Goal: Task Accomplishment & Management: Use online tool/utility

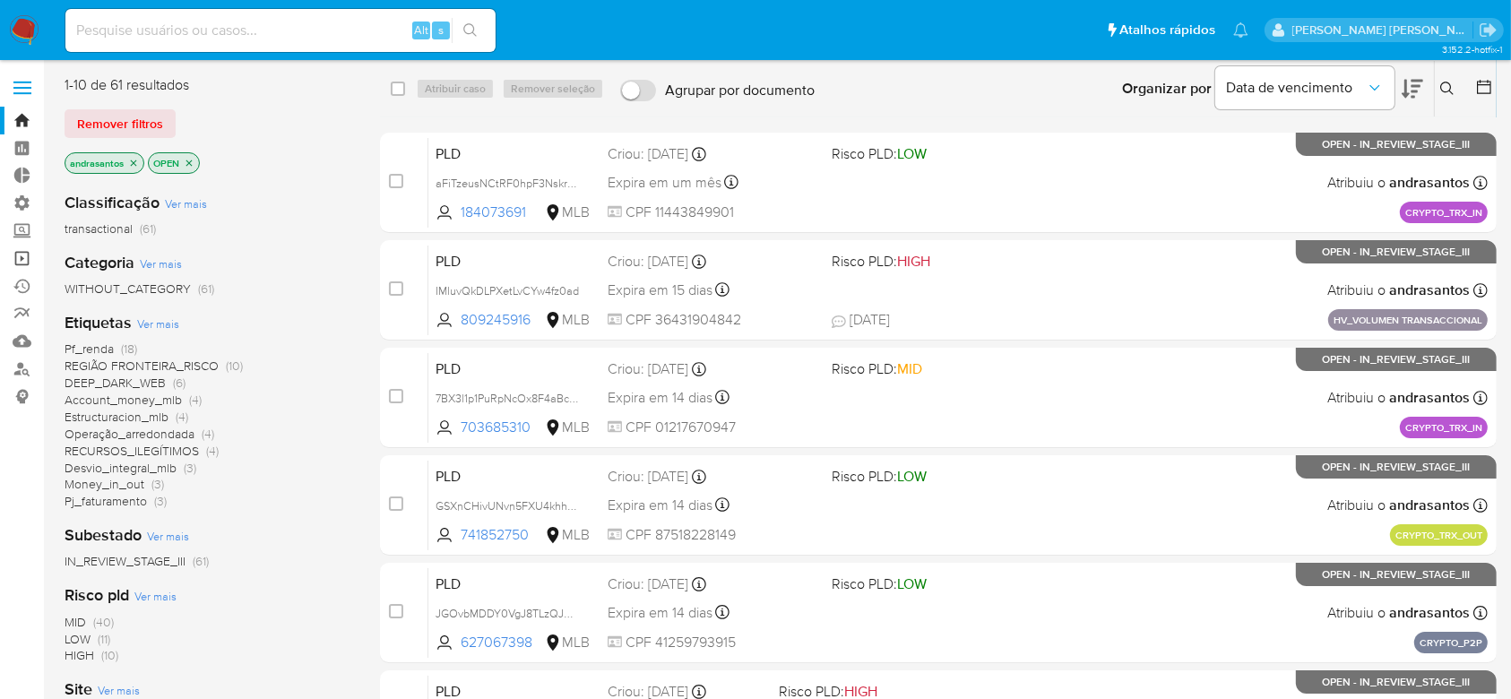
click at [18, 263] on link "Operações em massa" at bounding box center [106, 259] width 213 height 28
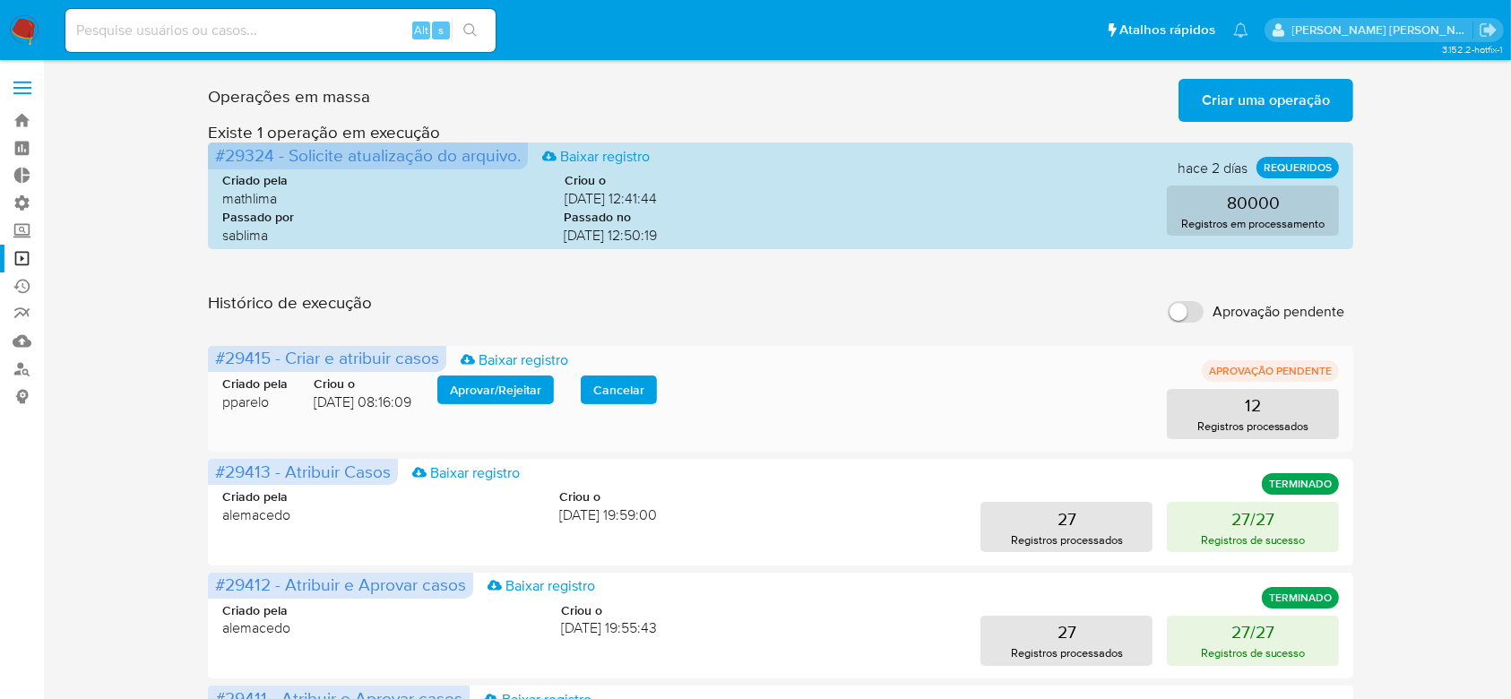
click at [477, 385] on span "Aprovar / Rejeitar" at bounding box center [495, 389] width 91 height 25
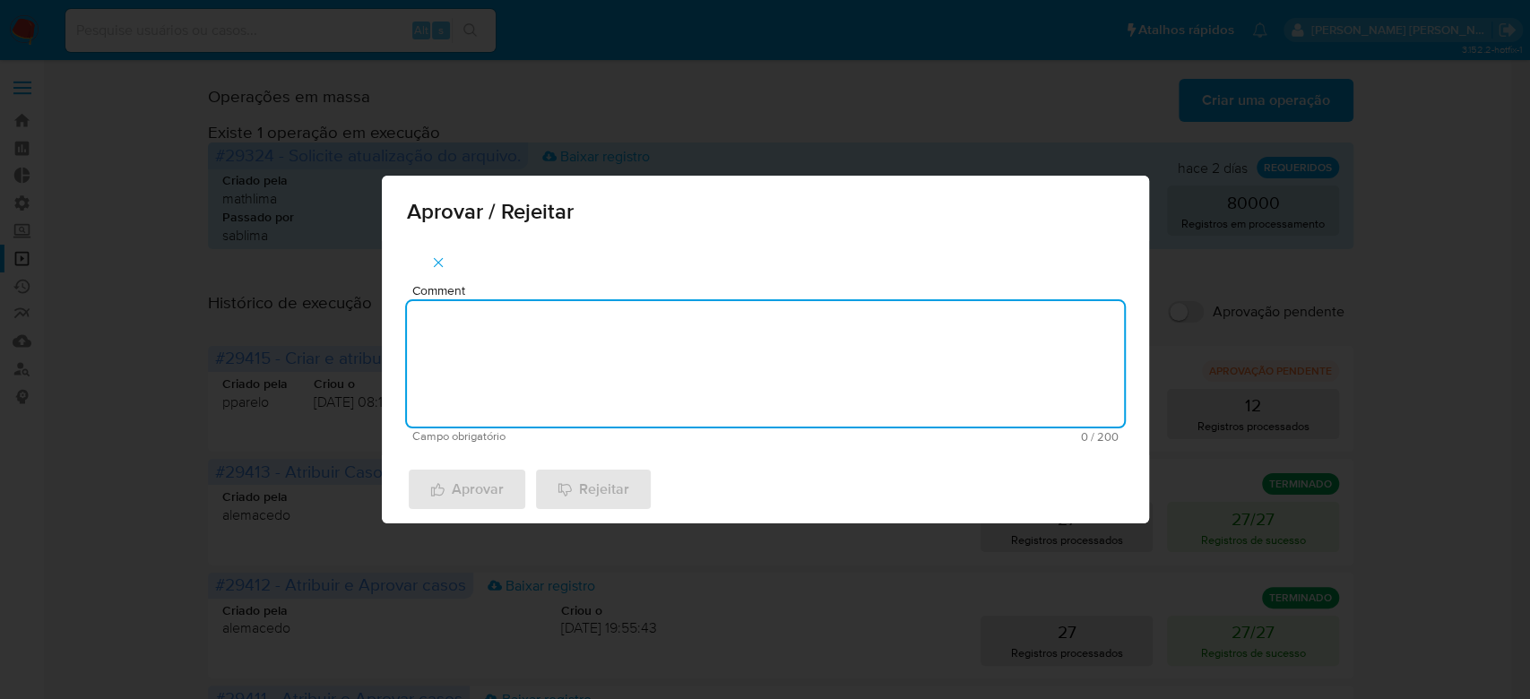
click at [532, 376] on textarea "Comment" at bounding box center [765, 363] width 717 height 125
type textarea "Para tratamento."
click at [473, 484] on span "Aprovar" at bounding box center [466, 489] width 73 height 39
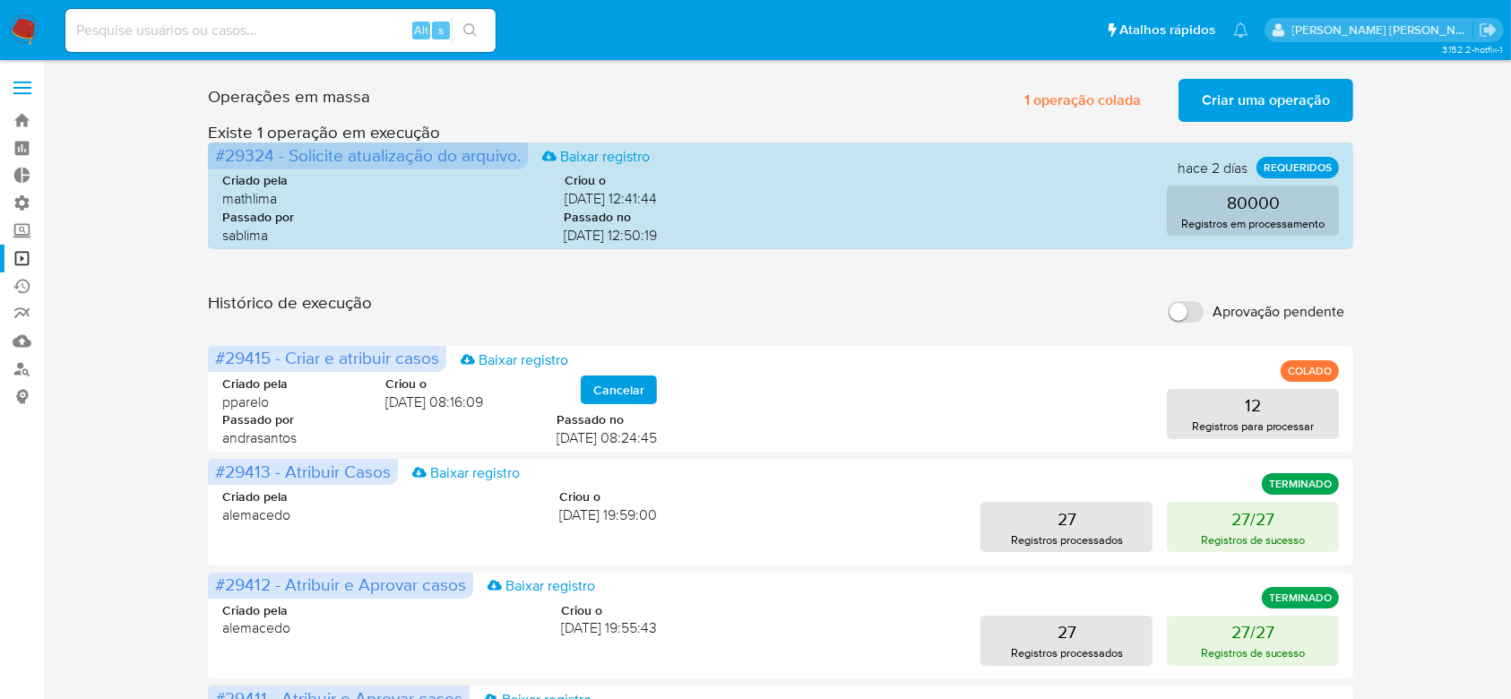
click at [204, 32] on input at bounding box center [280, 30] width 430 height 23
paste input "eW3NPRQxImAmURRIxL2ECFpQ"
type input "eW3NPRQxImAmURRIxL2ECFpQ"
click at [466, 30] on icon "search-icon" at bounding box center [470, 30] width 14 height 14
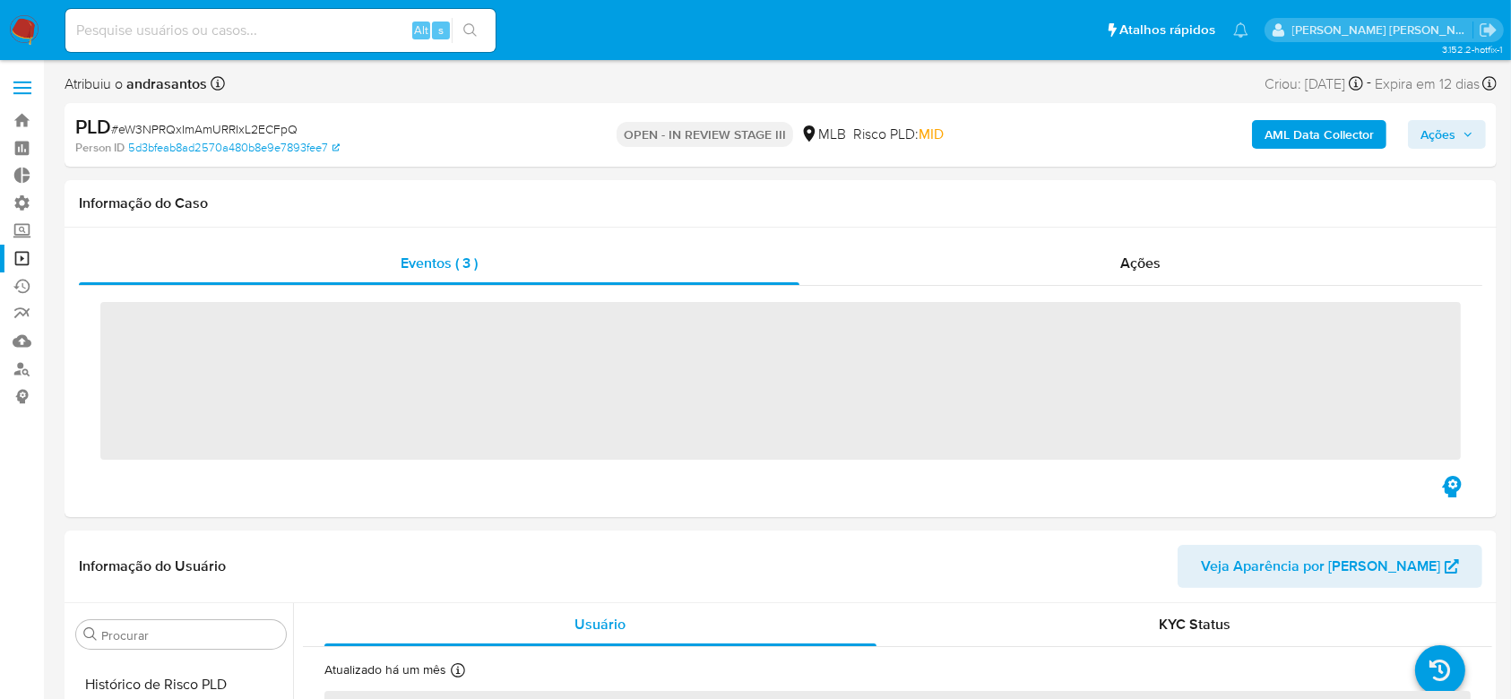
scroll to position [757, 0]
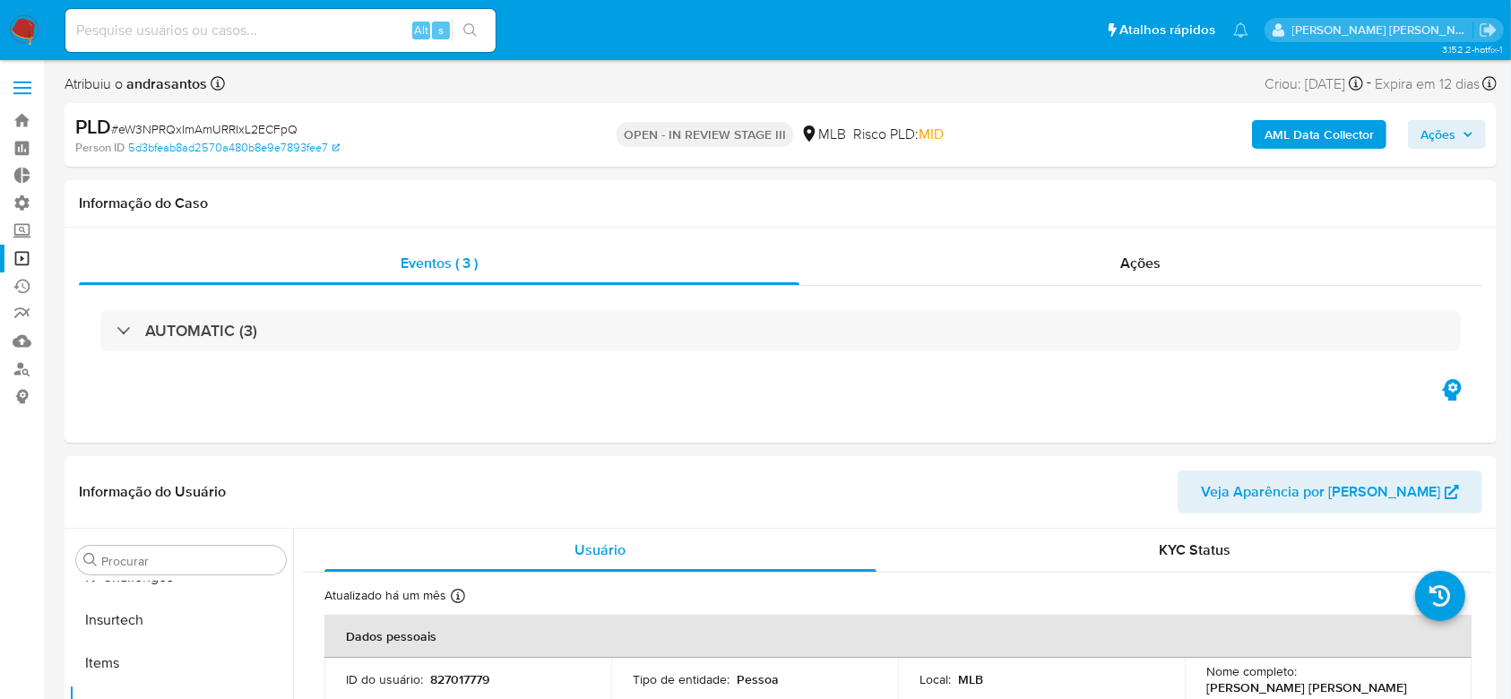
select select "10"
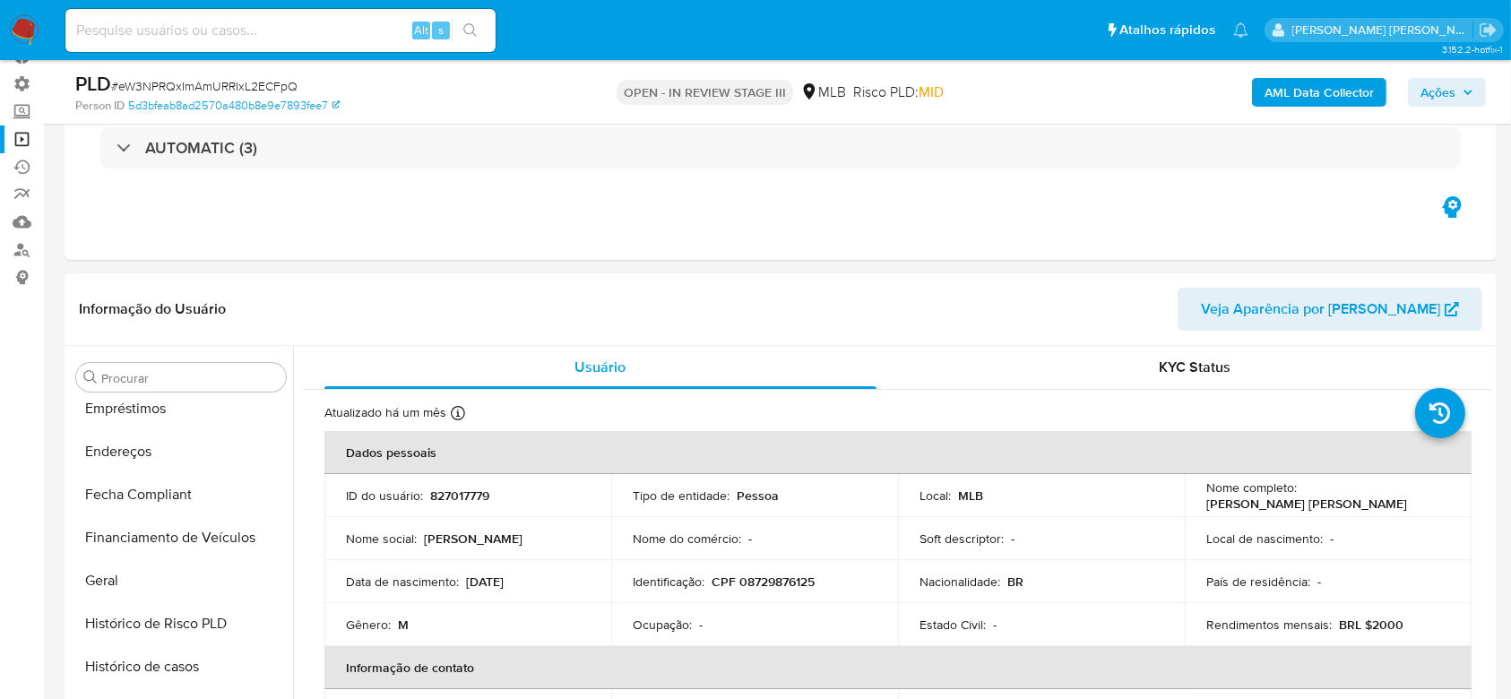
scroll to position [280, 0]
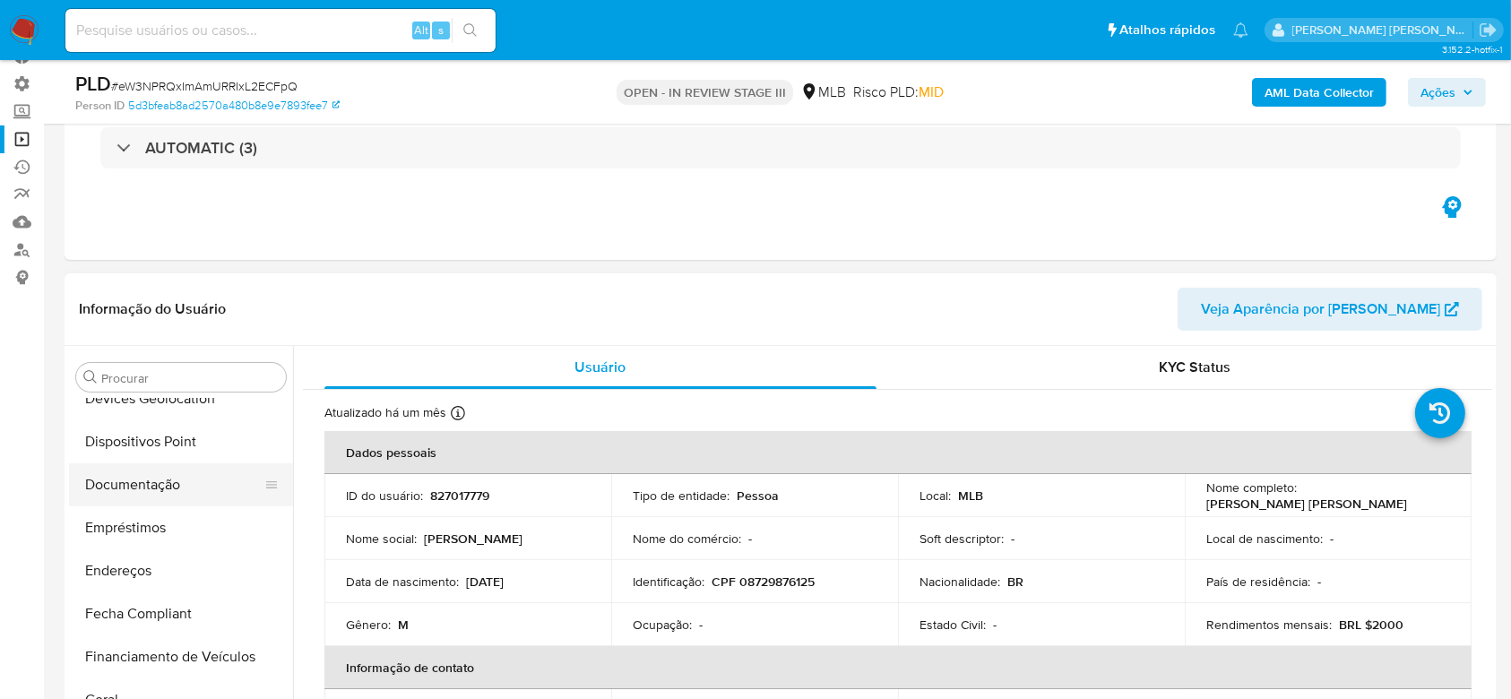
click at [164, 488] on button "Documentação" at bounding box center [174, 484] width 210 height 43
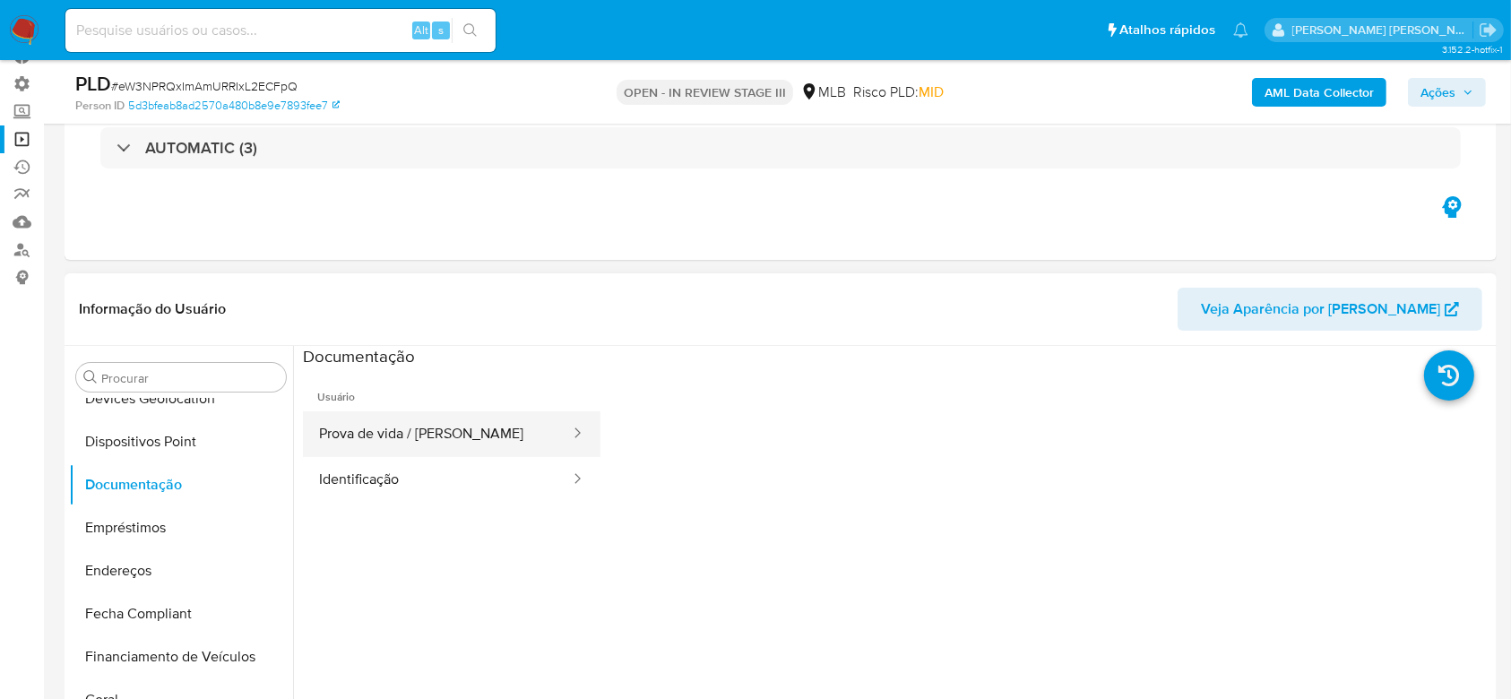
click at [428, 438] on button "Prova de vida / Selfie" at bounding box center [437, 434] width 269 height 46
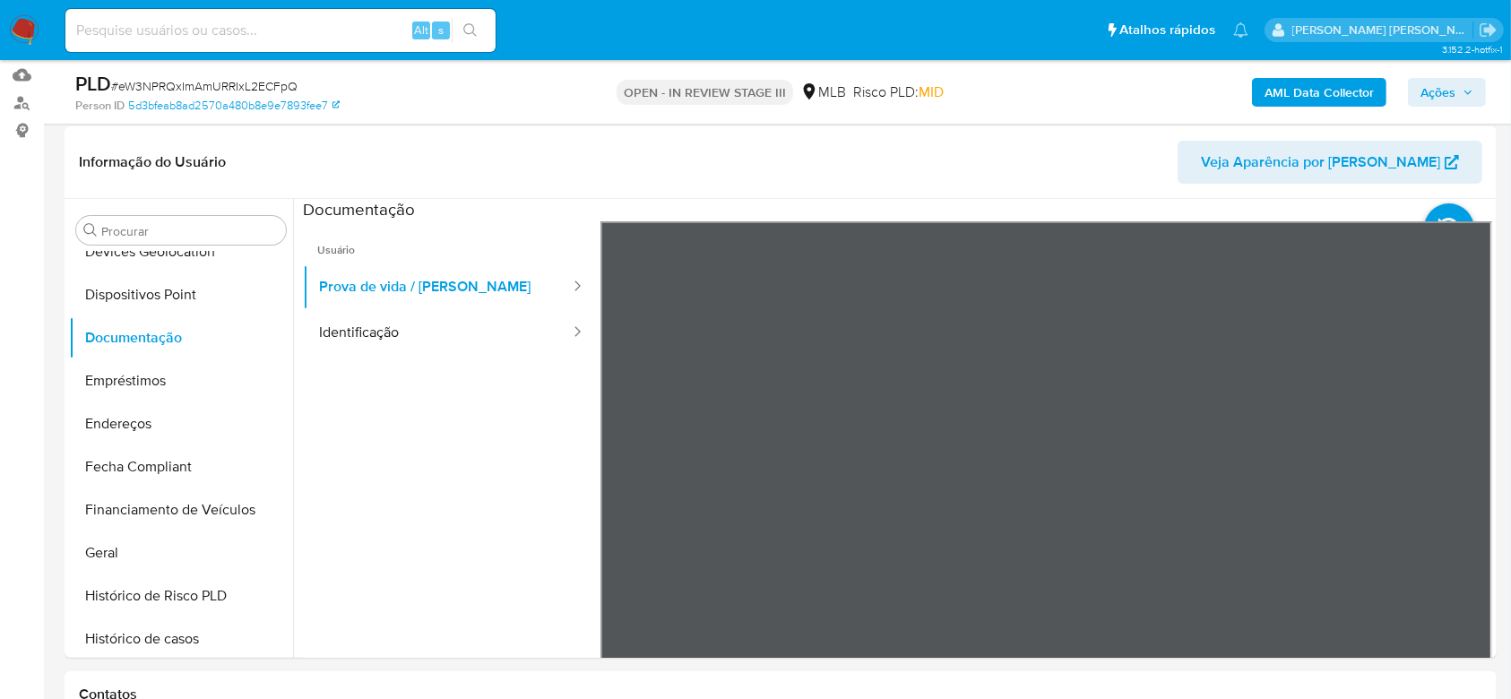
scroll to position [314, 0]
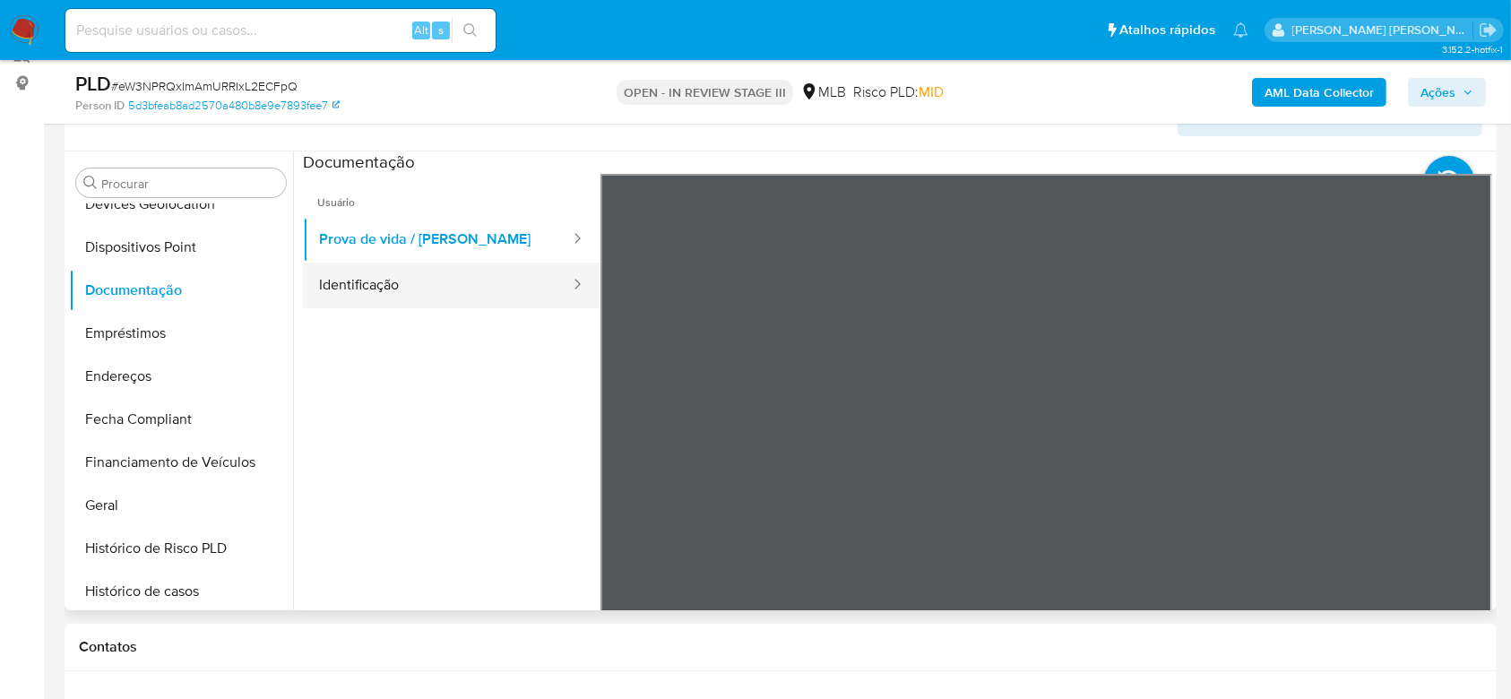
click at [402, 288] on button "Identificação" at bounding box center [437, 286] width 269 height 46
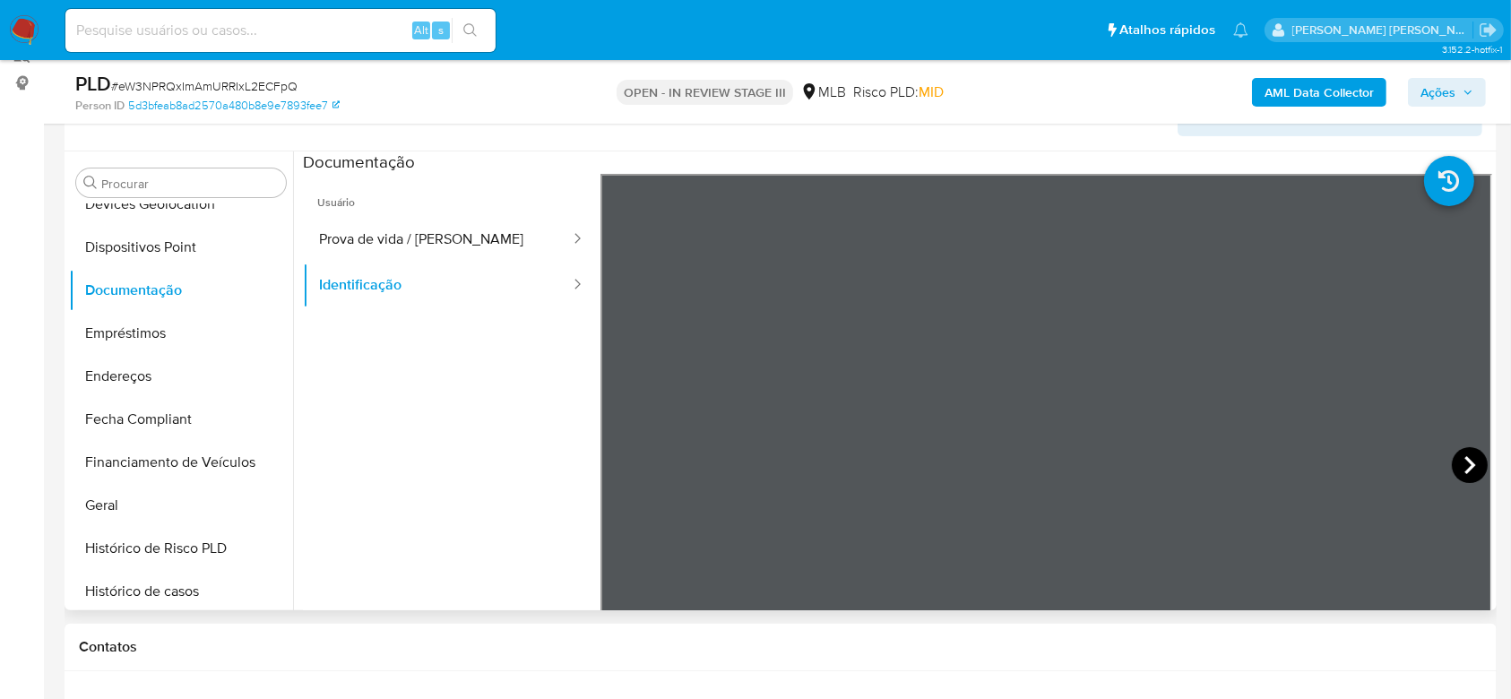
click at [1452, 457] on icon at bounding box center [1470, 465] width 36 height 36
click at [143, 509] on button "Geral" at bounding box center [174, 505] width 210 height 43
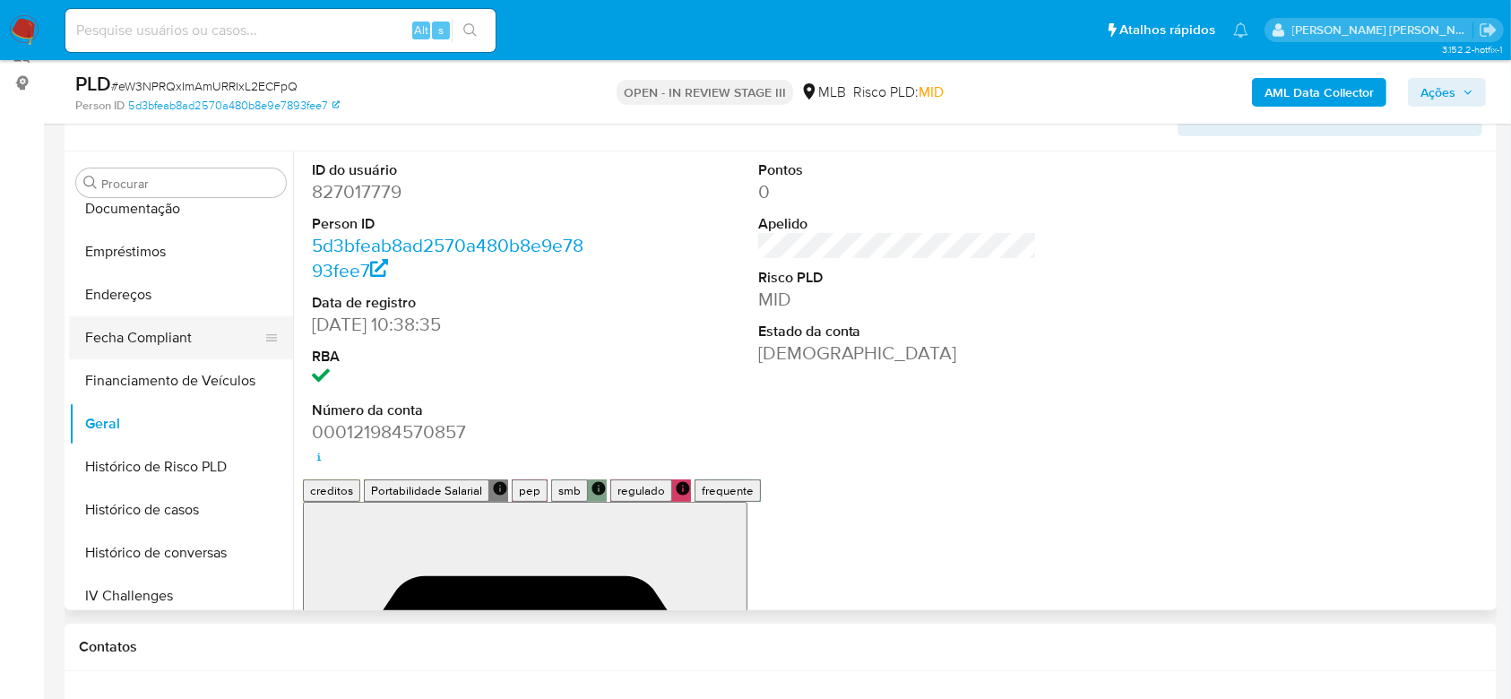
scroll to position [399, 0]
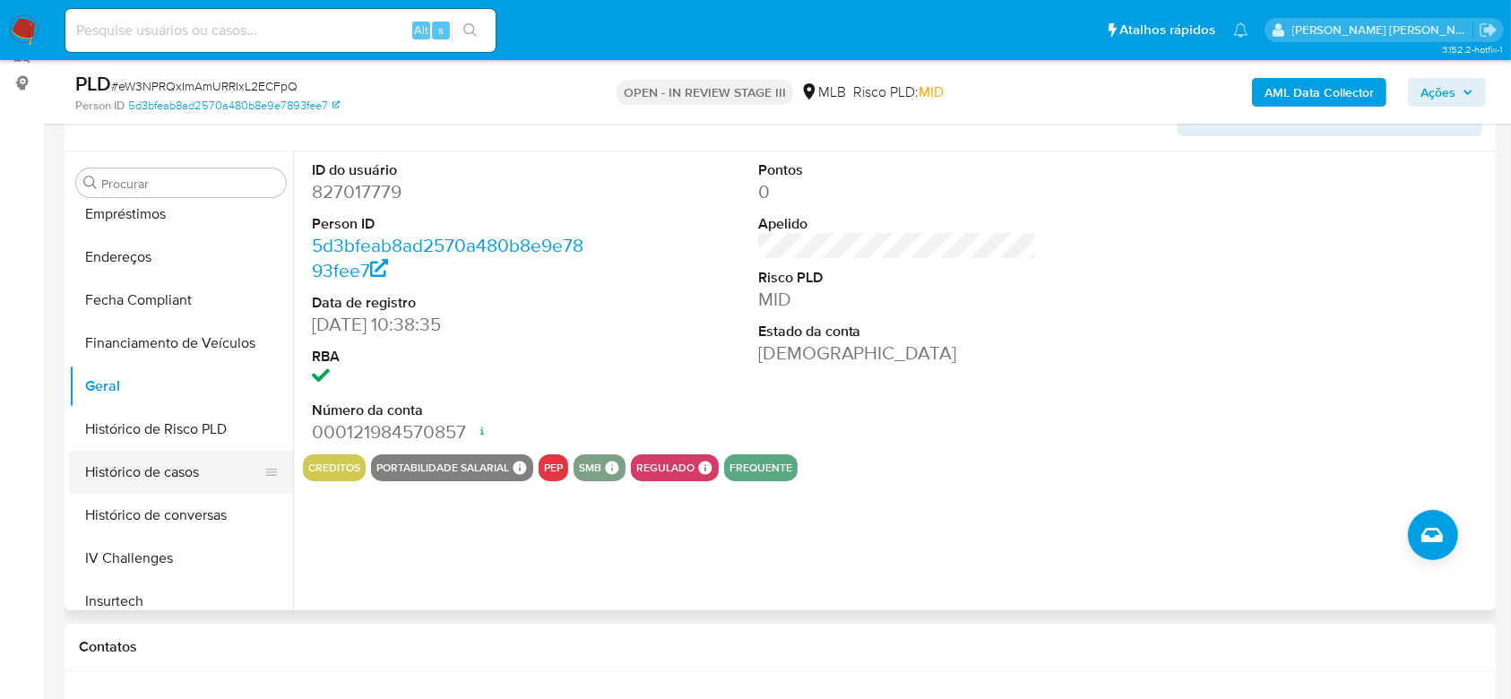
click at [165, 481] on button "Histórico de casos" at bounding box center [174, 472] width 210 height 43
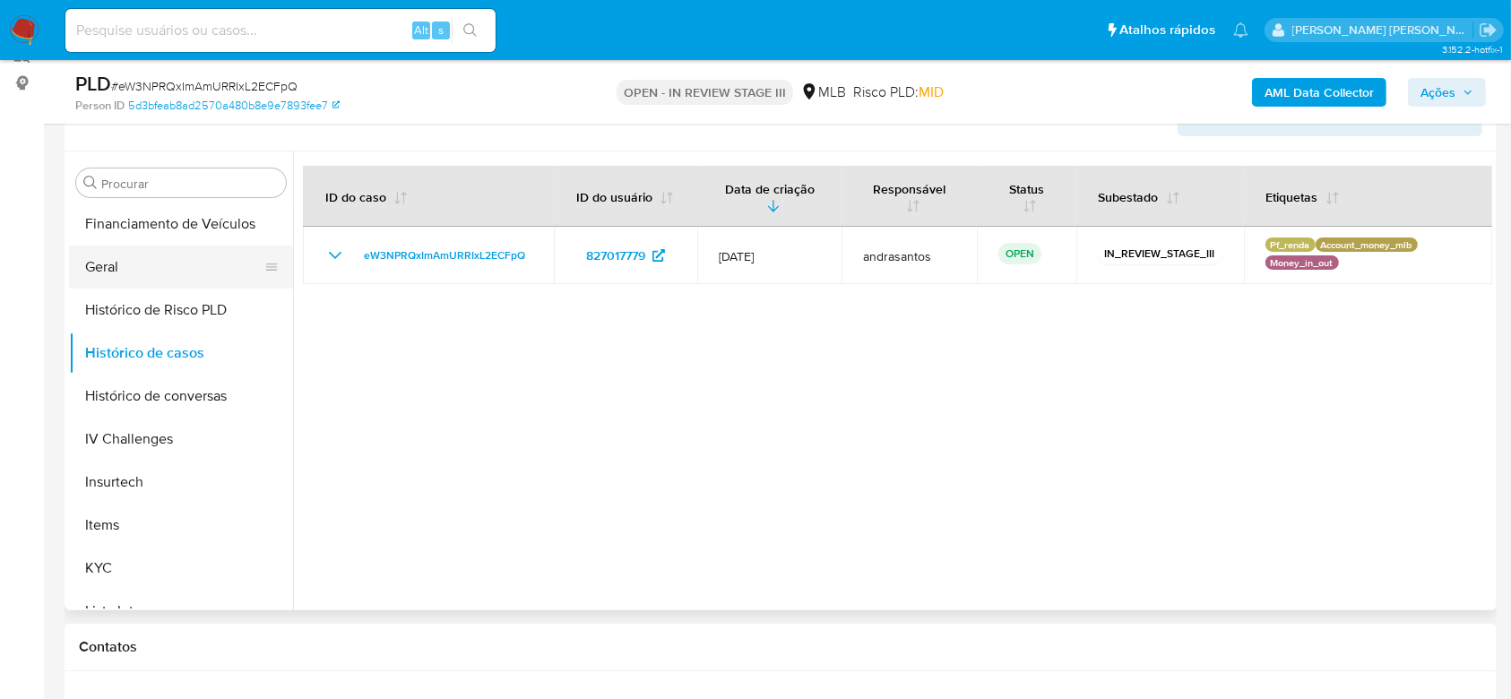
scroll to position [638, 0]
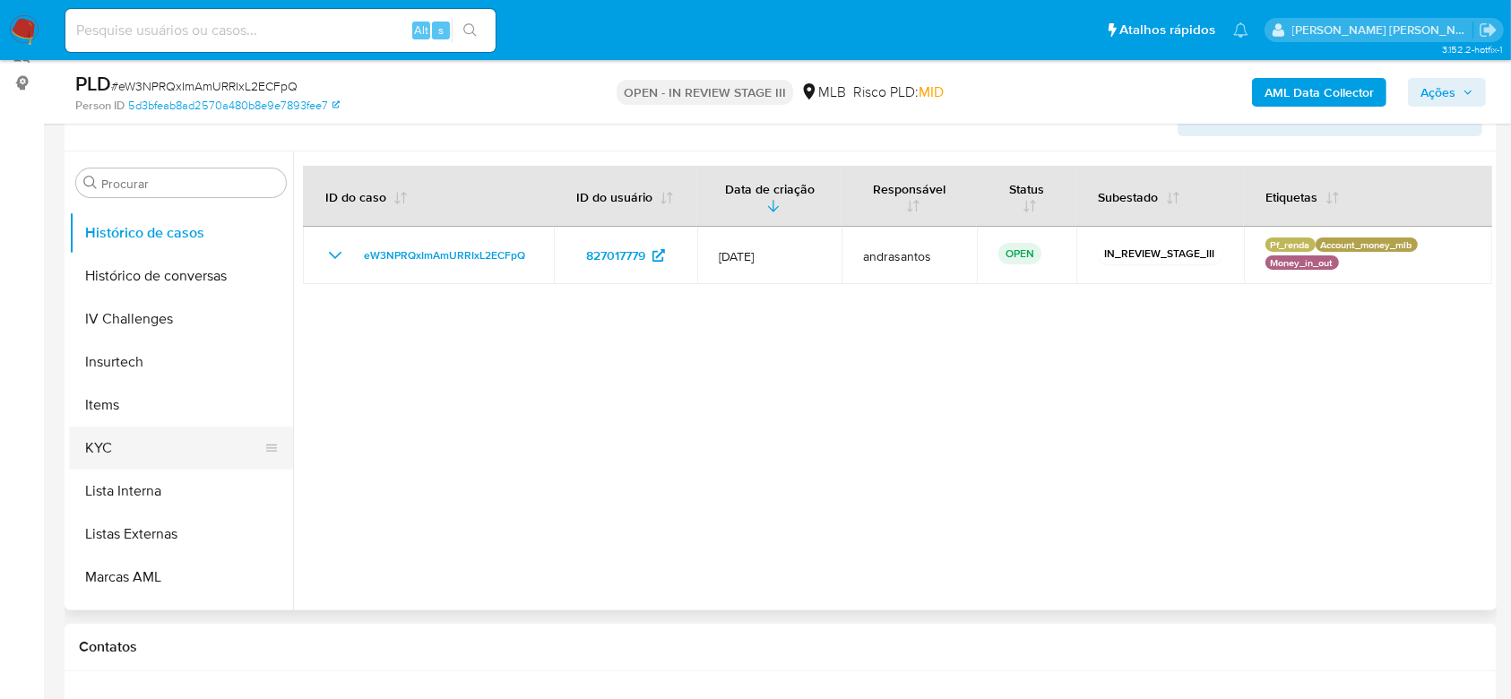
click at [107, 437] on button "KYC" at bounding box center [174, 448] width 210 height 43
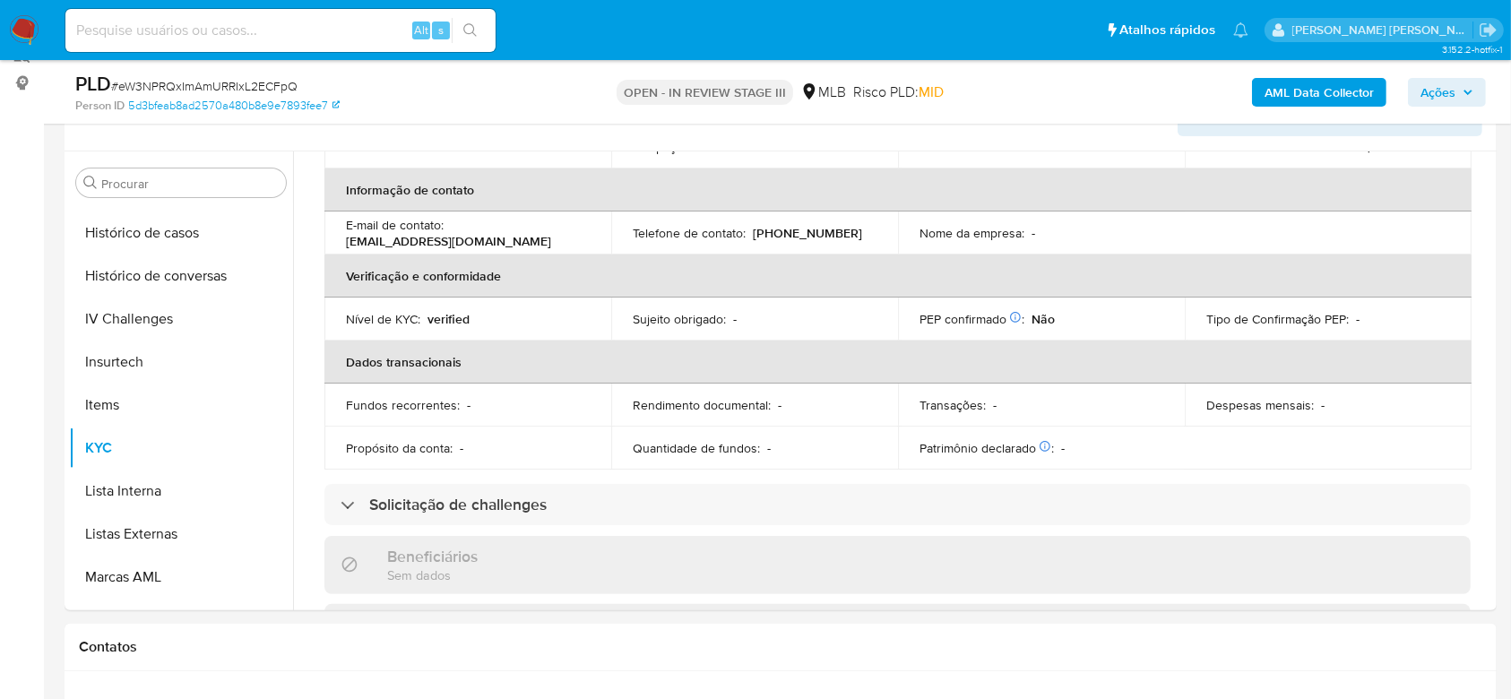
scroll to position [358, 0]
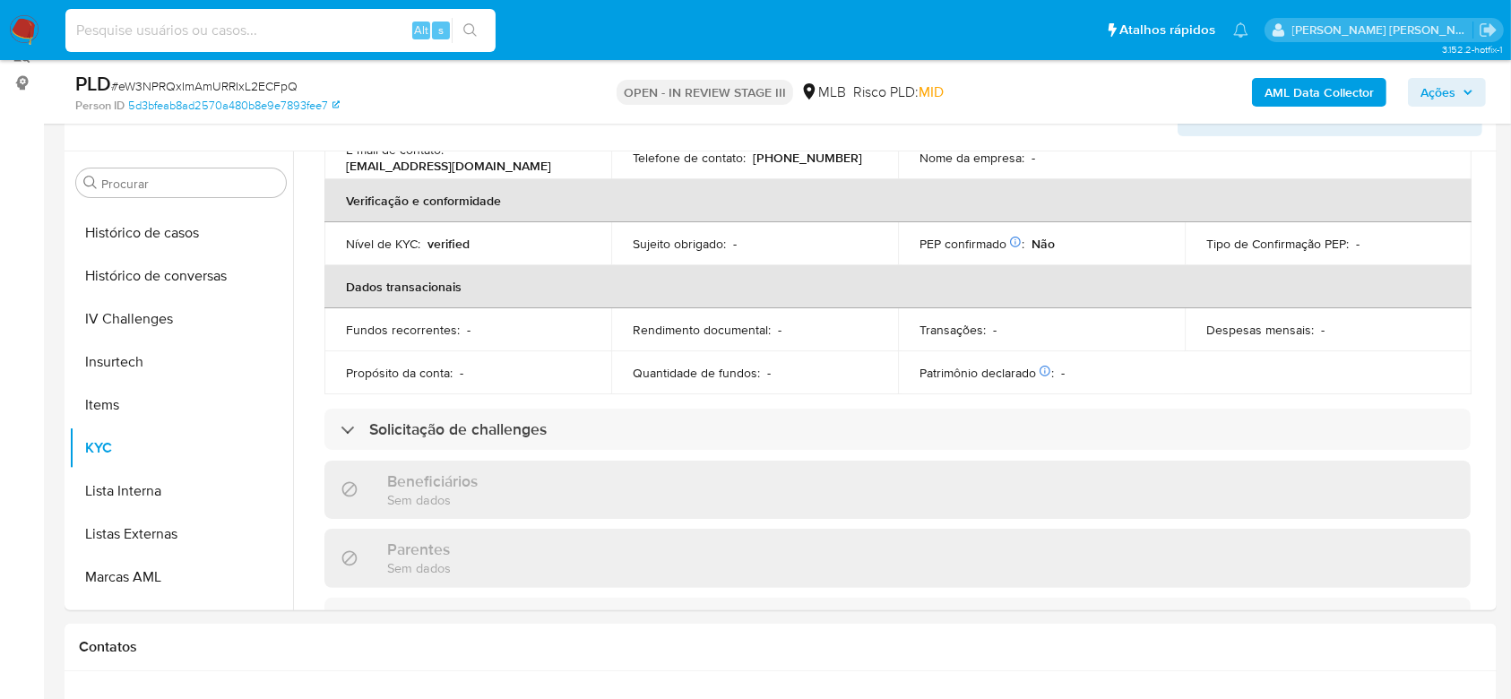
click at [258, 27] on input at bounding box center [280, 30] width 430 height 23
paste input "HbTEeaTLtQwXkvgMxpnf74ia"
type input "HbTEeaTLtQwXkvgMxpnf74ia"
click at [479, 39] on button "search-icon" at bounding box center [470, 30] width 37 height 25
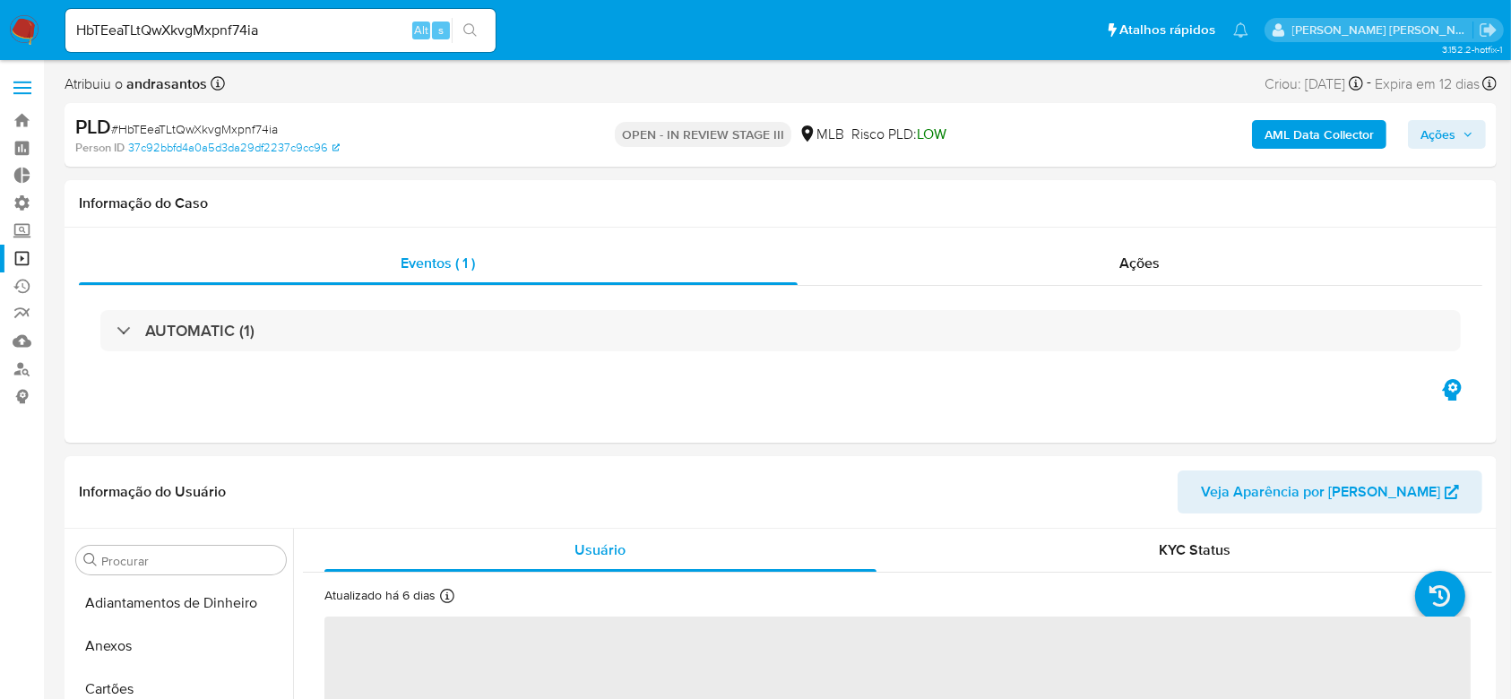
select select "10"
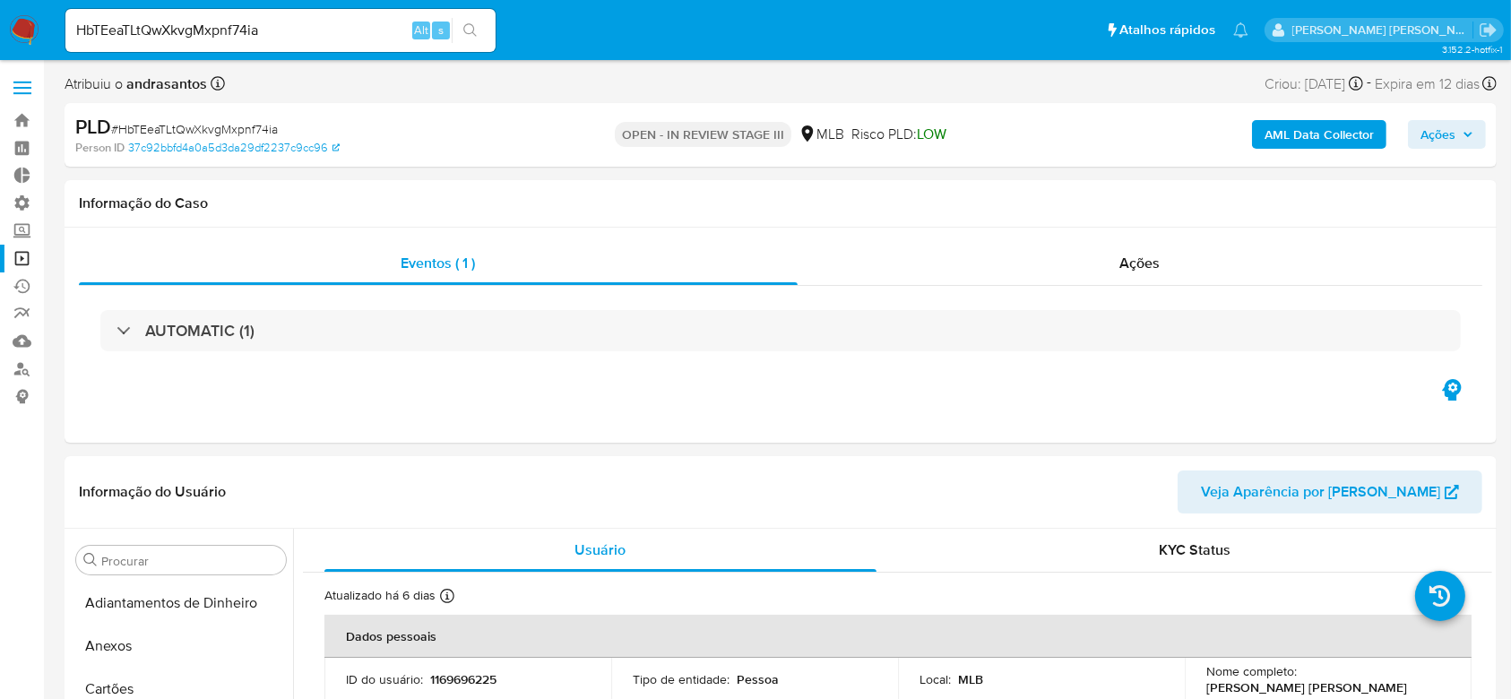
scroll to position [757, 0]
drag, startPoint x: 28, startPoint y: 261, endPoint x: 40, endPoint y: 231, distance: 32.1
click at [28, 261] on link "Operações em massa" at bounding box center [106, 259] width 213 height 28
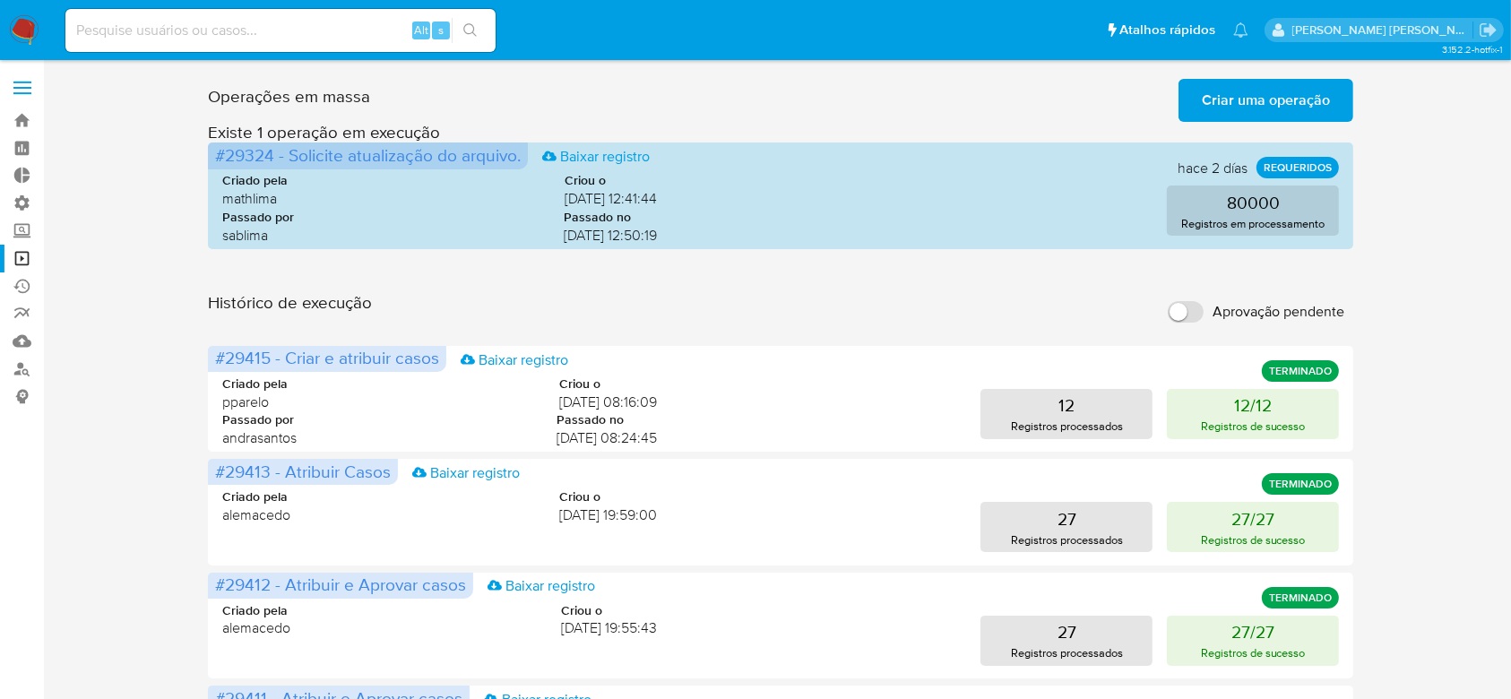
click at [1240, 105] on span "Criar uma operação" at bounding box center [1266, 100] width 128 height 39
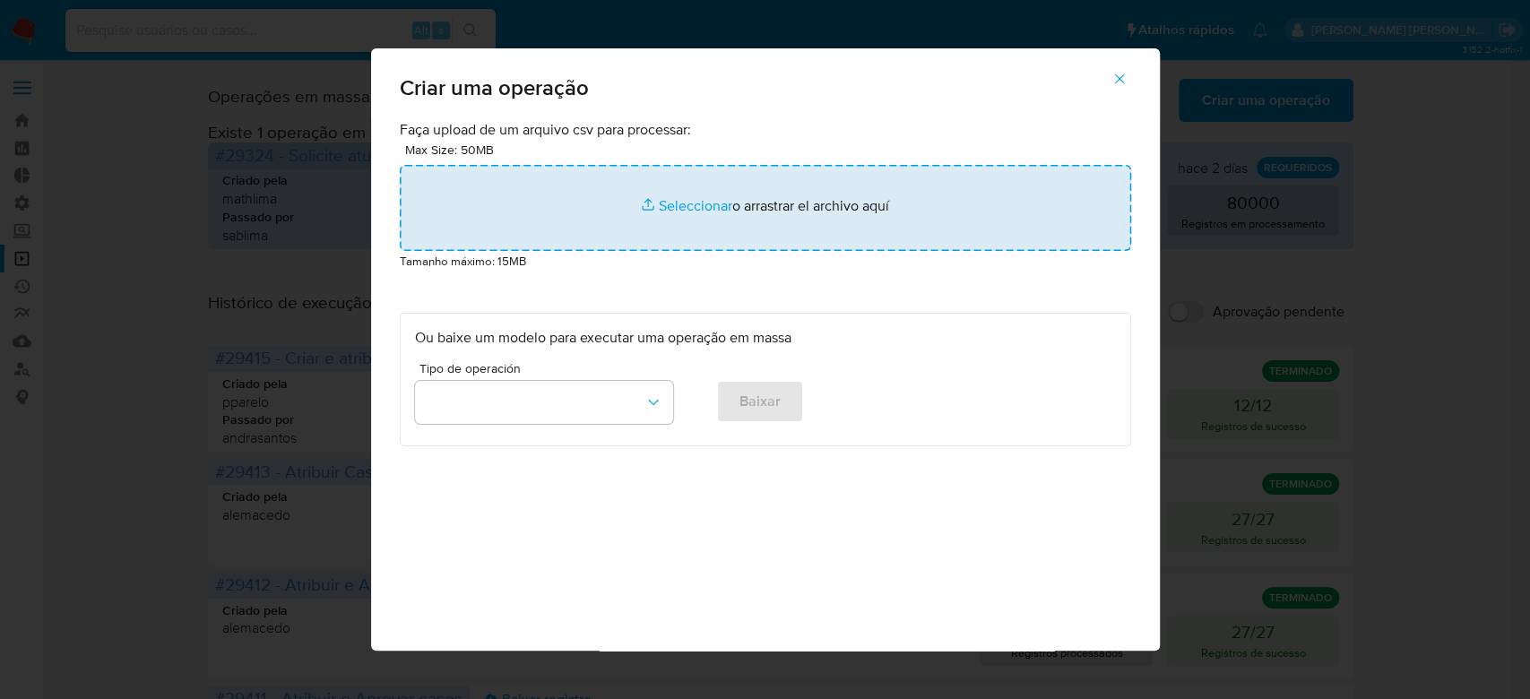
click at [701, 203] on input "file" at bounding box center [765, 208] width 731 height 86
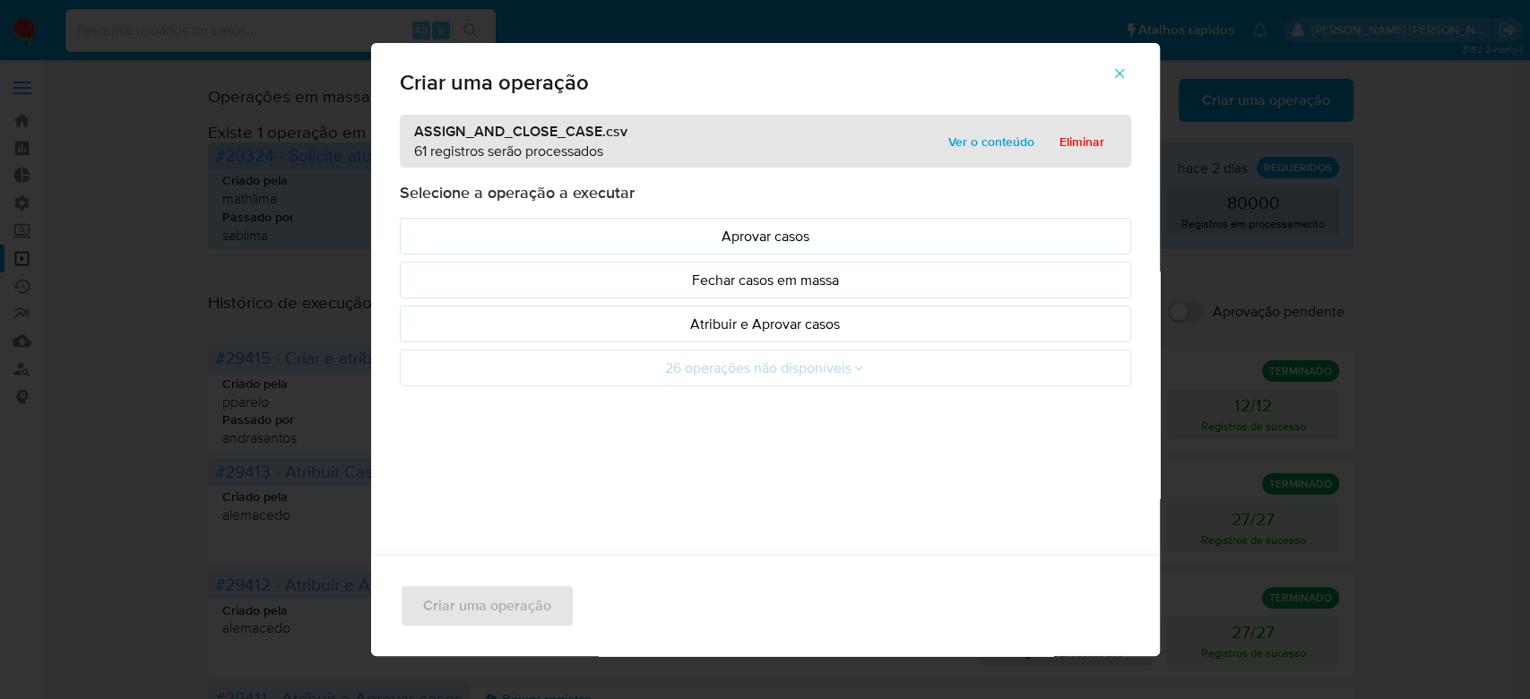
click at [991, 135] on span "Ver o conteúdo" at bounding box center [991, 141] width 86 height 25
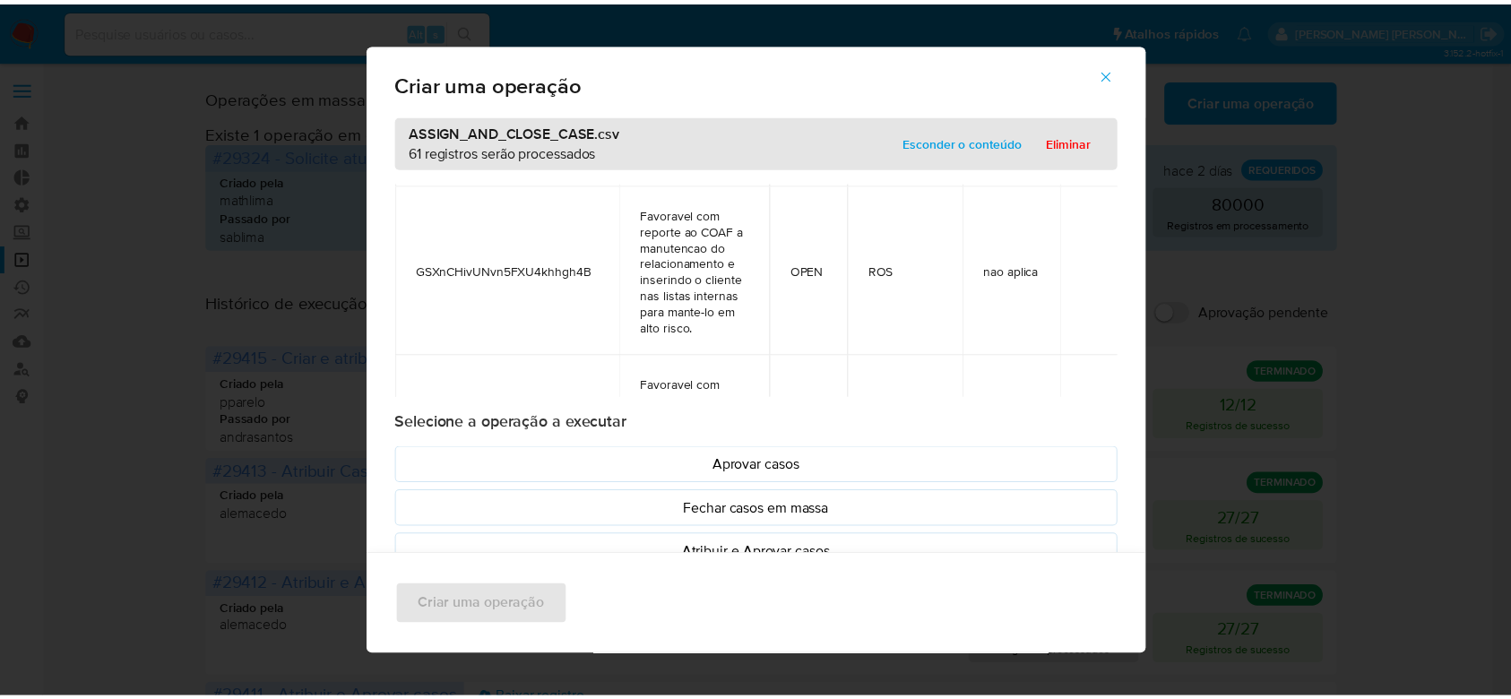
scroll to position [574, 0]
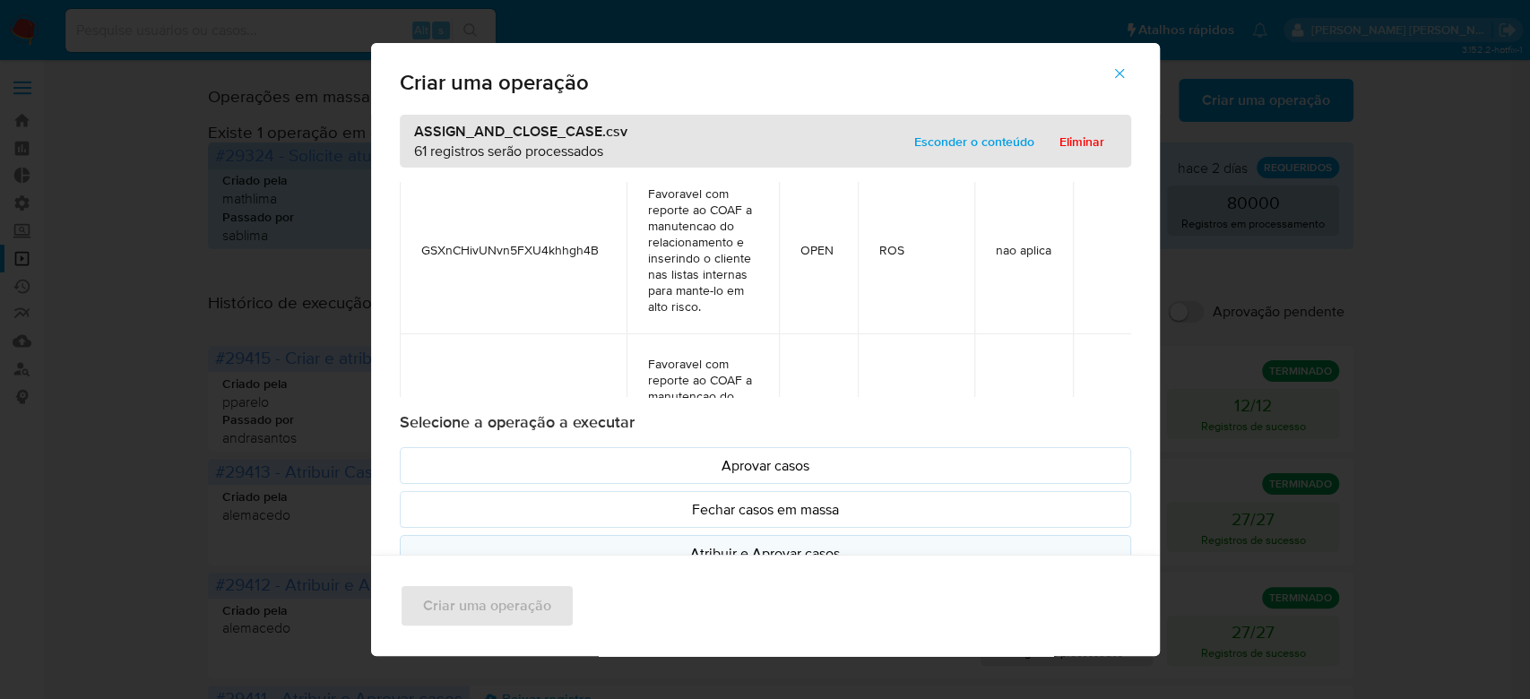
click at [828, 545] on p "Atribuir e Aprovar casos" at bounding box center [765, 553] width 701 height 21
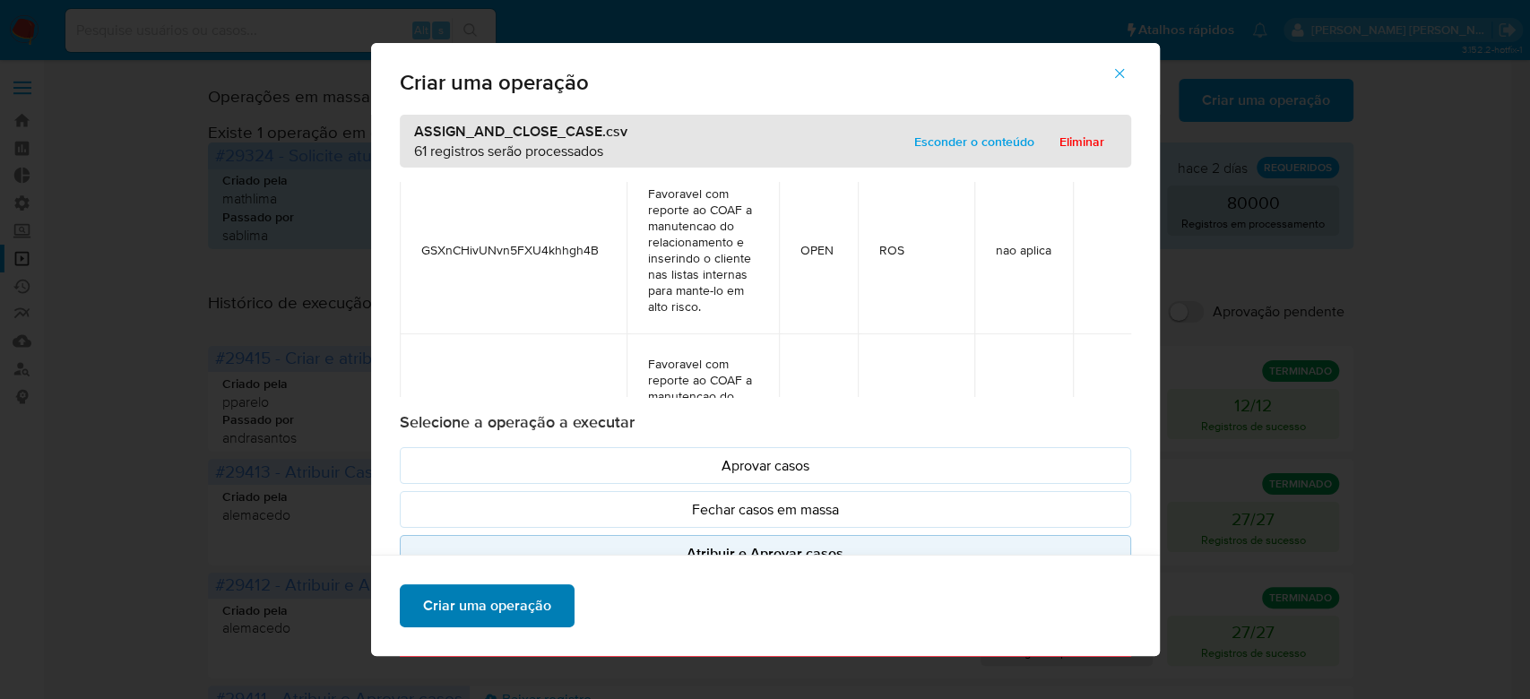
click at [446, 609] on span "Criar uma operação" at bounding box center [487, 605] width 128 height 39
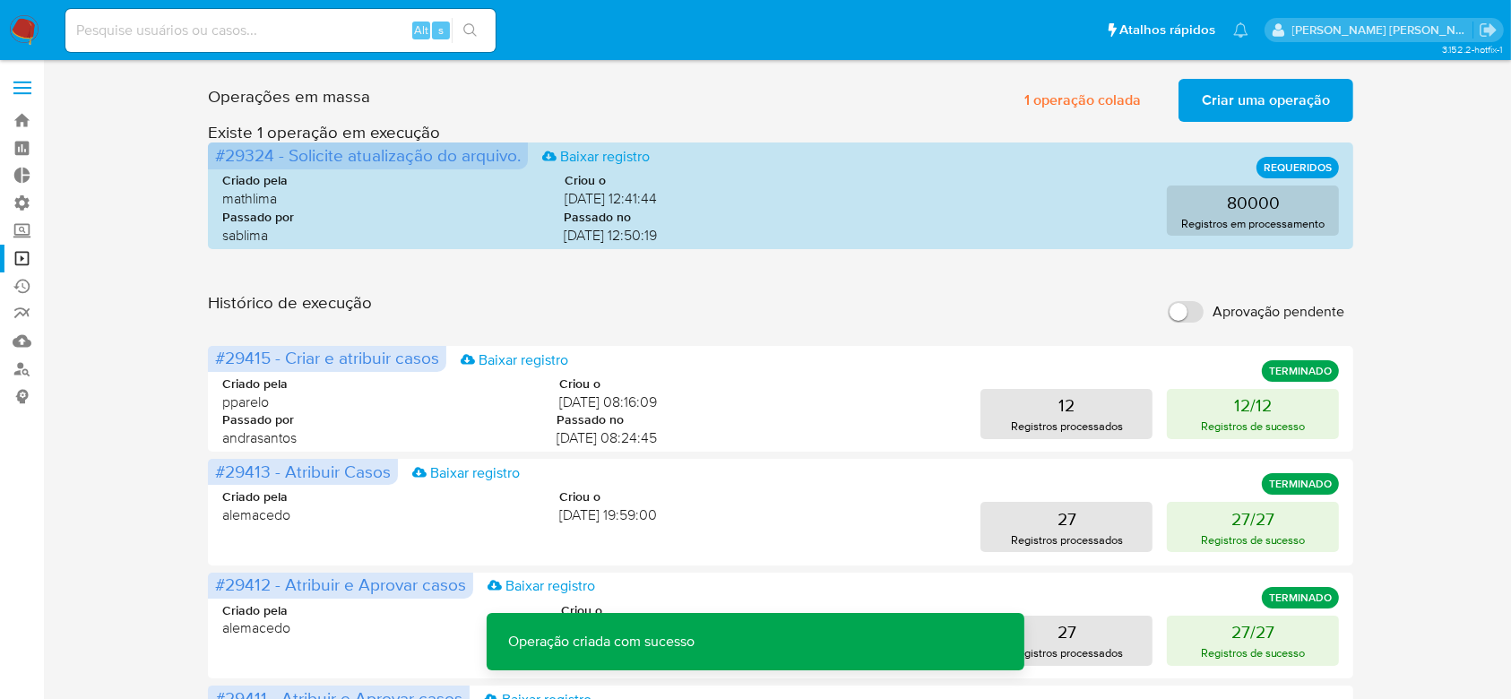
click at [1235, 99] on span "Criar uma operação" at bounding box center [1266, 100] width 128 height 39
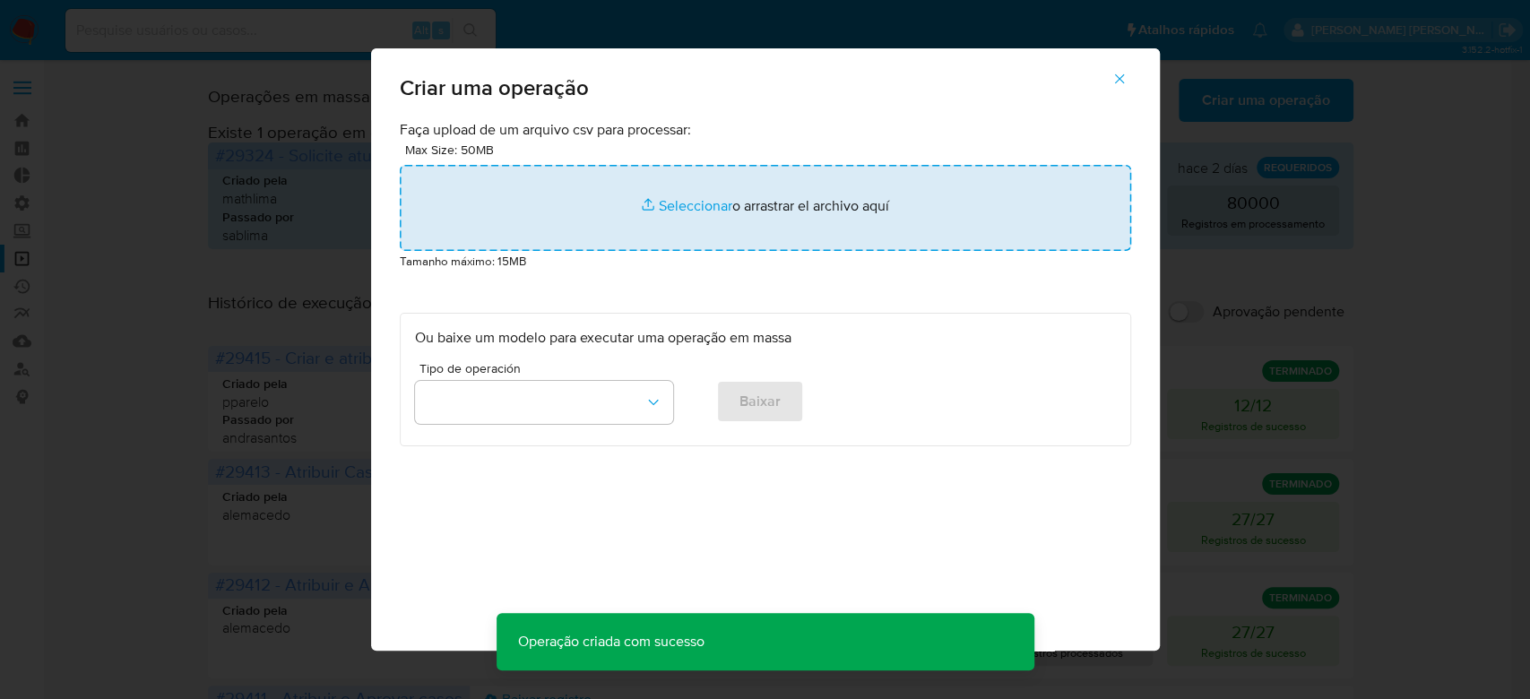
click at [688, 196] on input "file" at bounding box center [765, 208] width 731 height 86
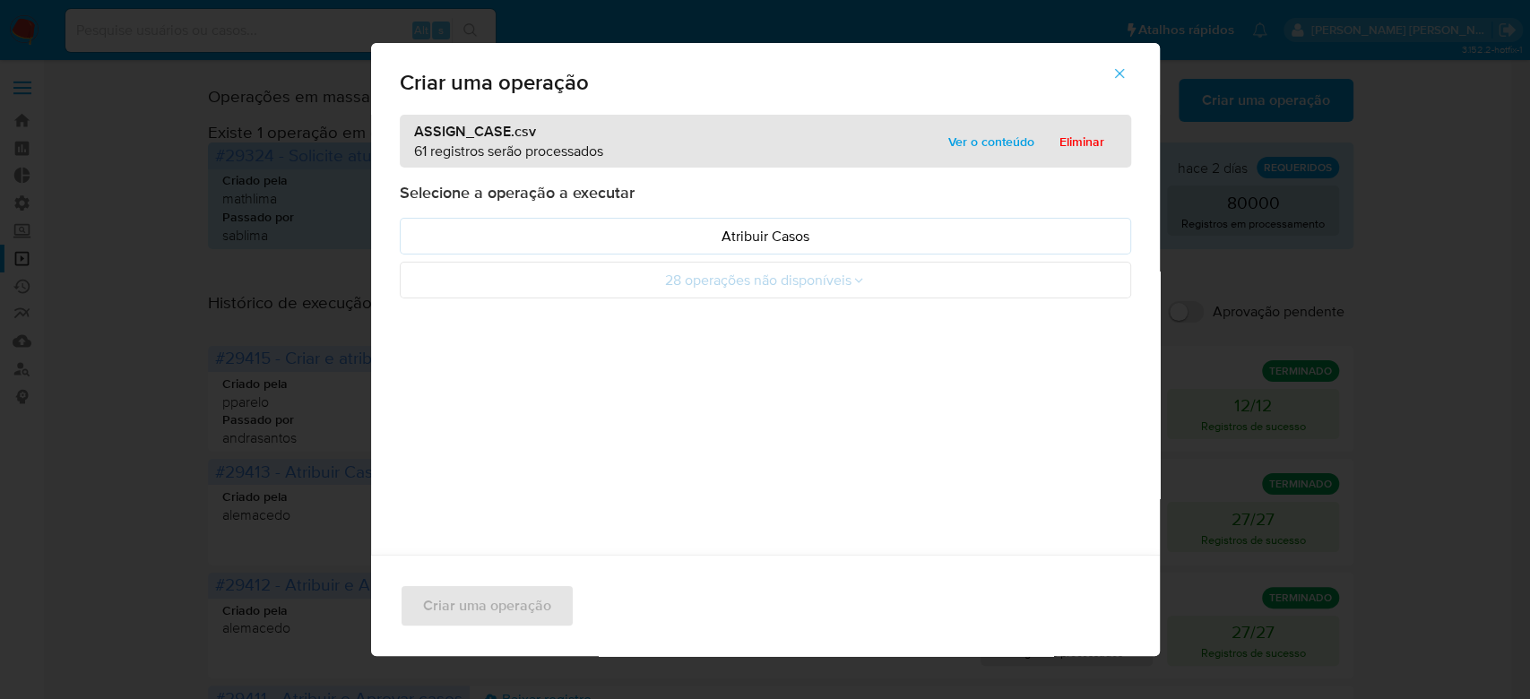
click at [971, 144] on span "Ver o conteúdo" at bounding box center [991, 141] width 86 height 25
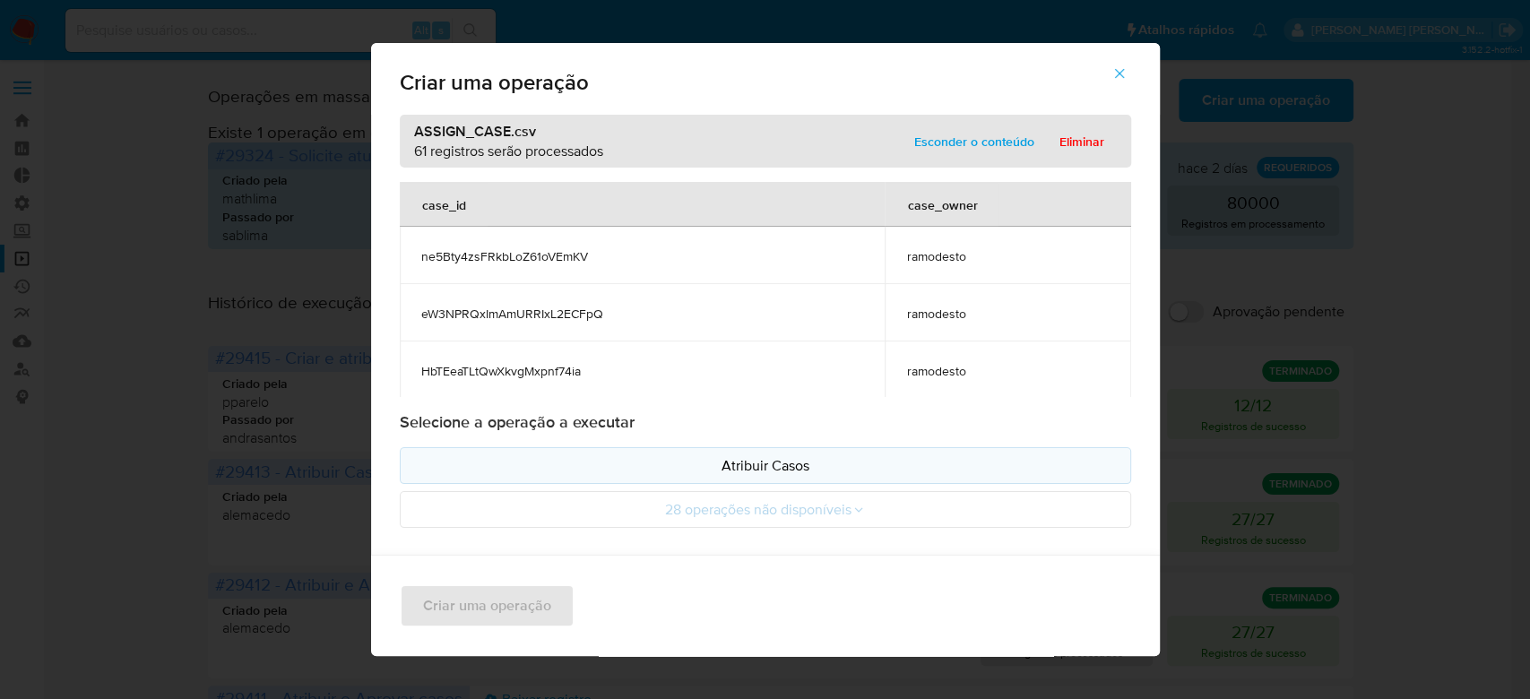
click at [753, 462] on p "Atribuir Casos" at bounding box center [765, 465] width 701 height 21
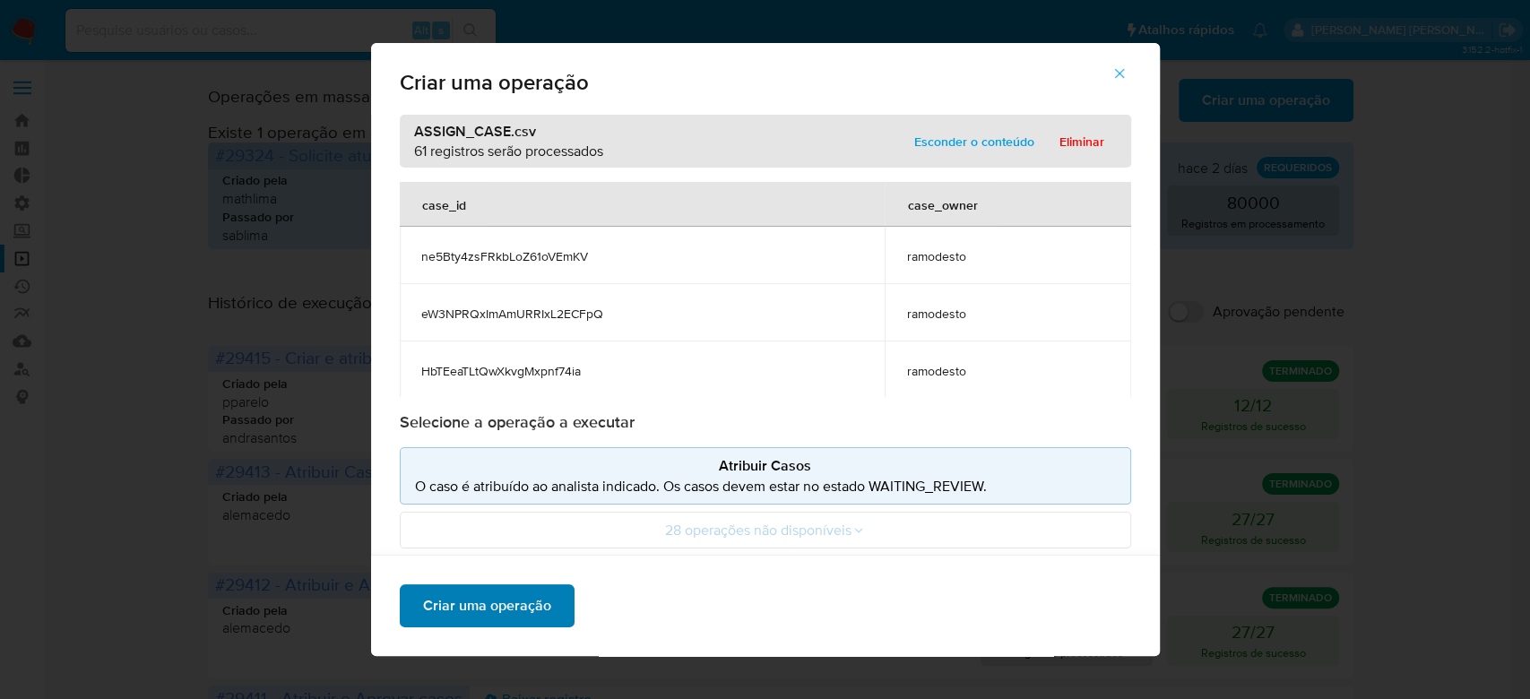
click at [488, 613] on span "Criar uma operação" at bounding box center [487, 605] width 128 height 39
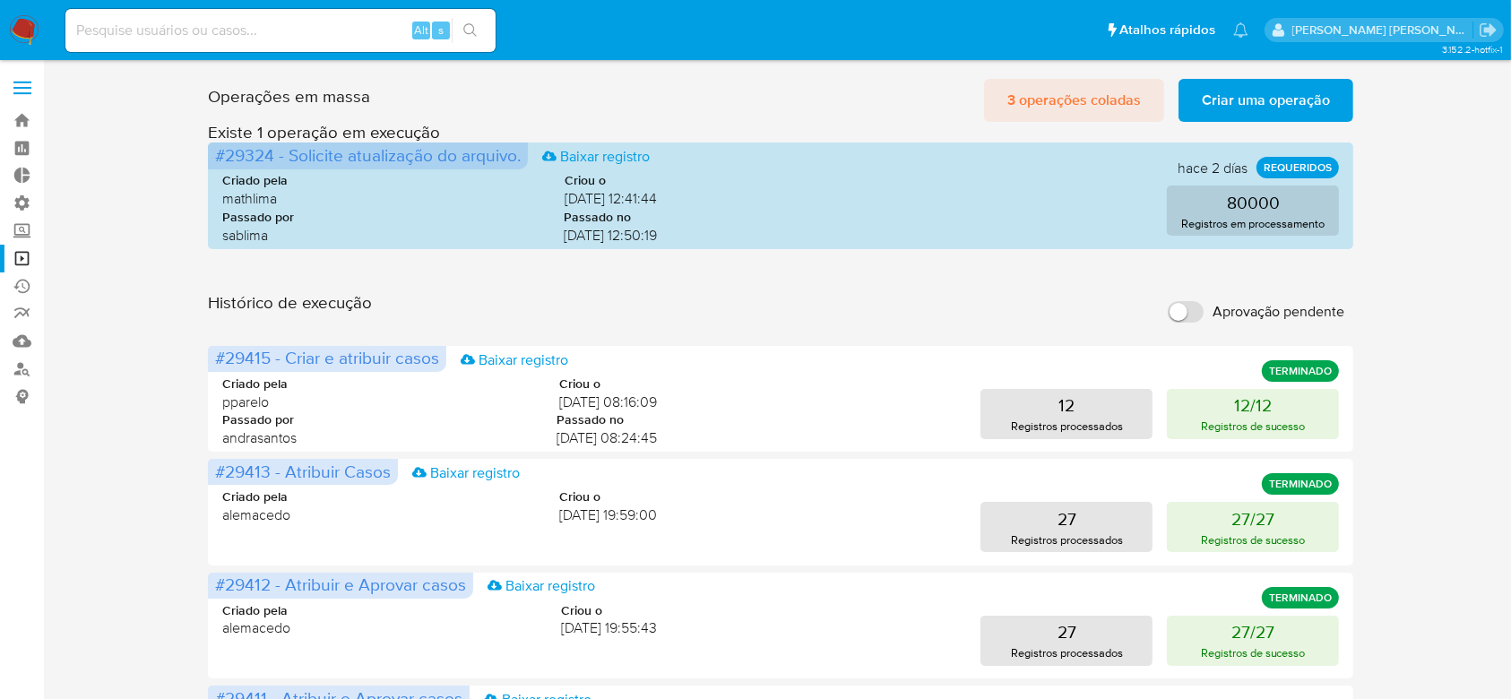
click at [1083, 92] on span "3 operações coladas" at bounding box center [1074, 100] width 134 height 39
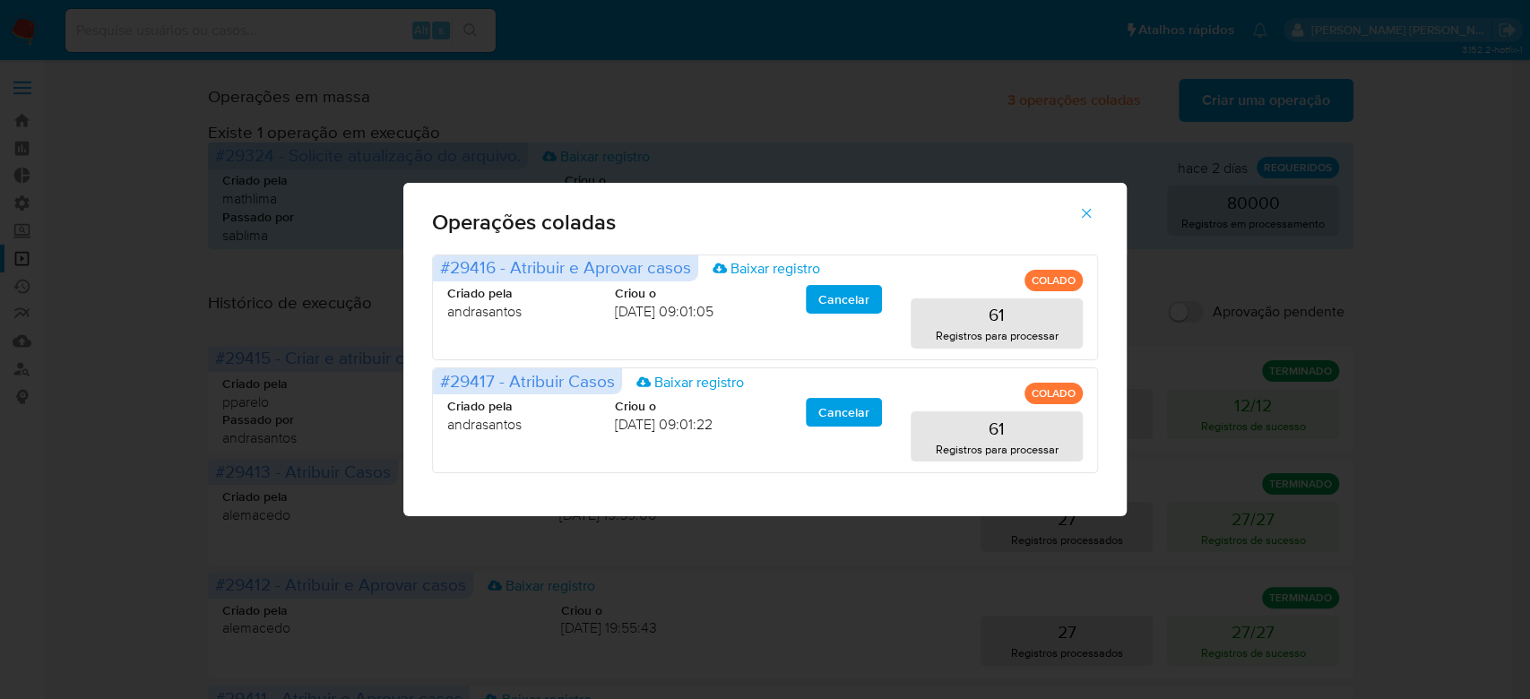
click at [1088, 213] on icon "button" at bounding box center [1086, 213] width 16 height 16
